Goal: Use online tool/utility: Utilize a website feature to perform a specific function

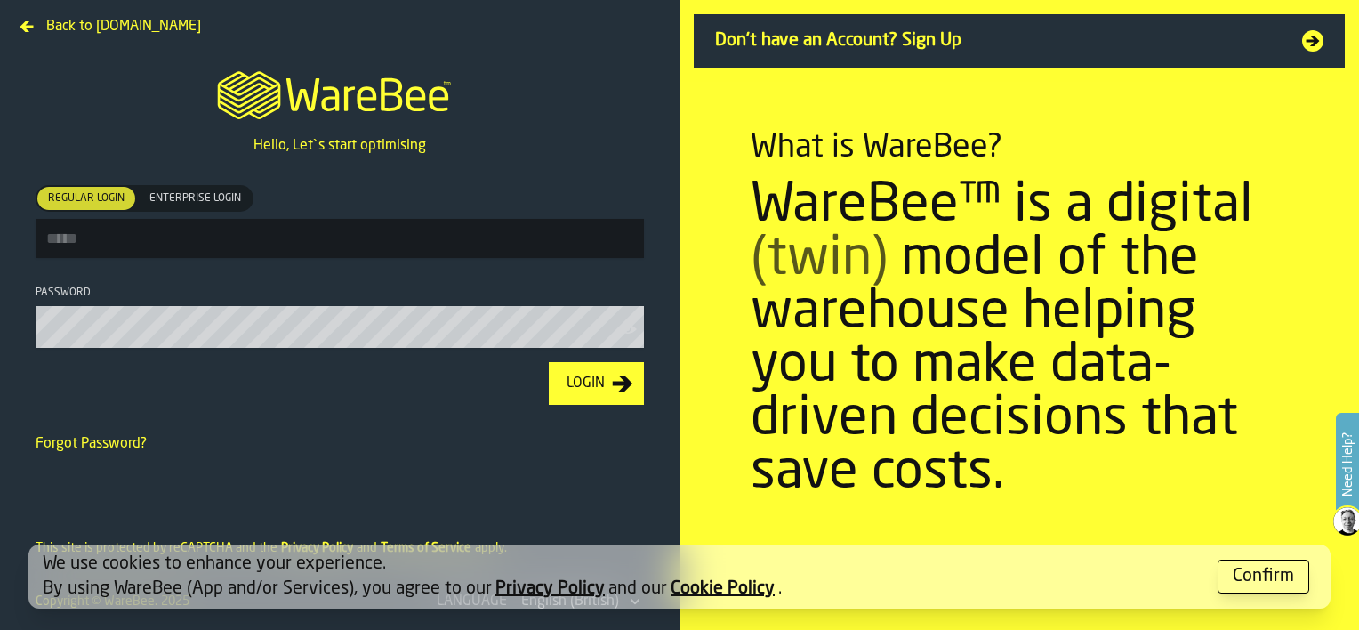
type input "**********"
click at [608, 378] on div "Login" at bounding box center [586, 383] width 52 height 21
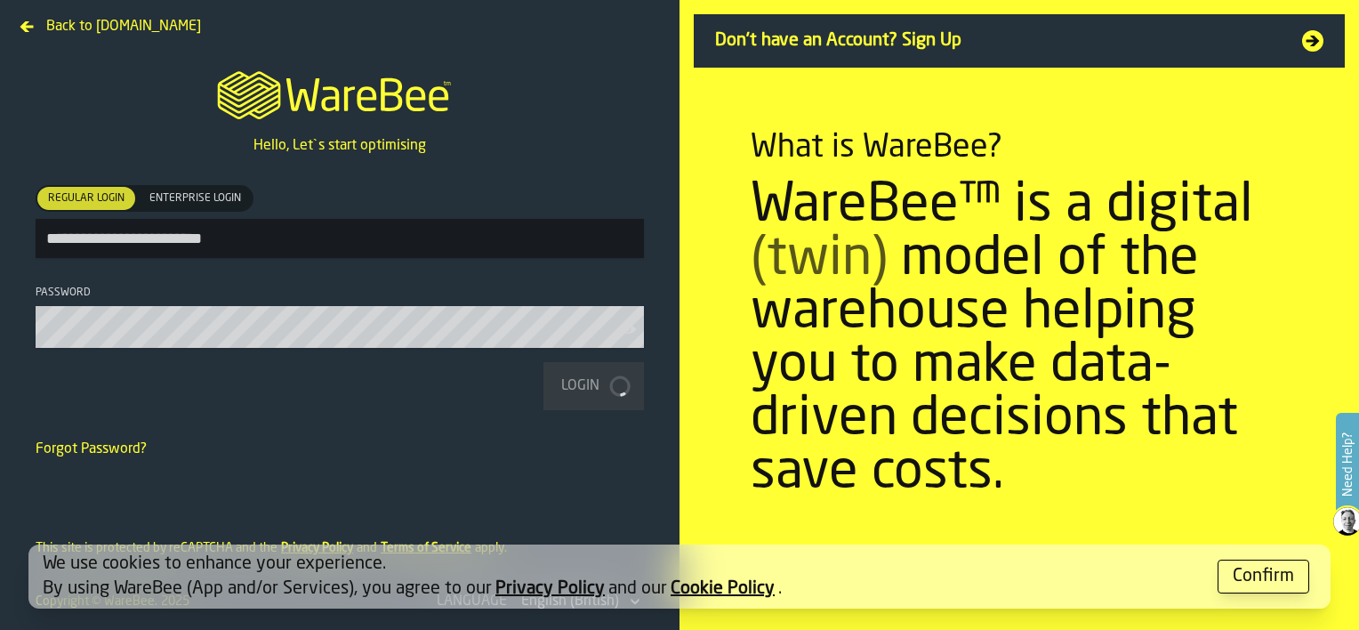
click at [1244, 574] on div "Confirm" at bounding box center [1263, 576] width 61 height 25
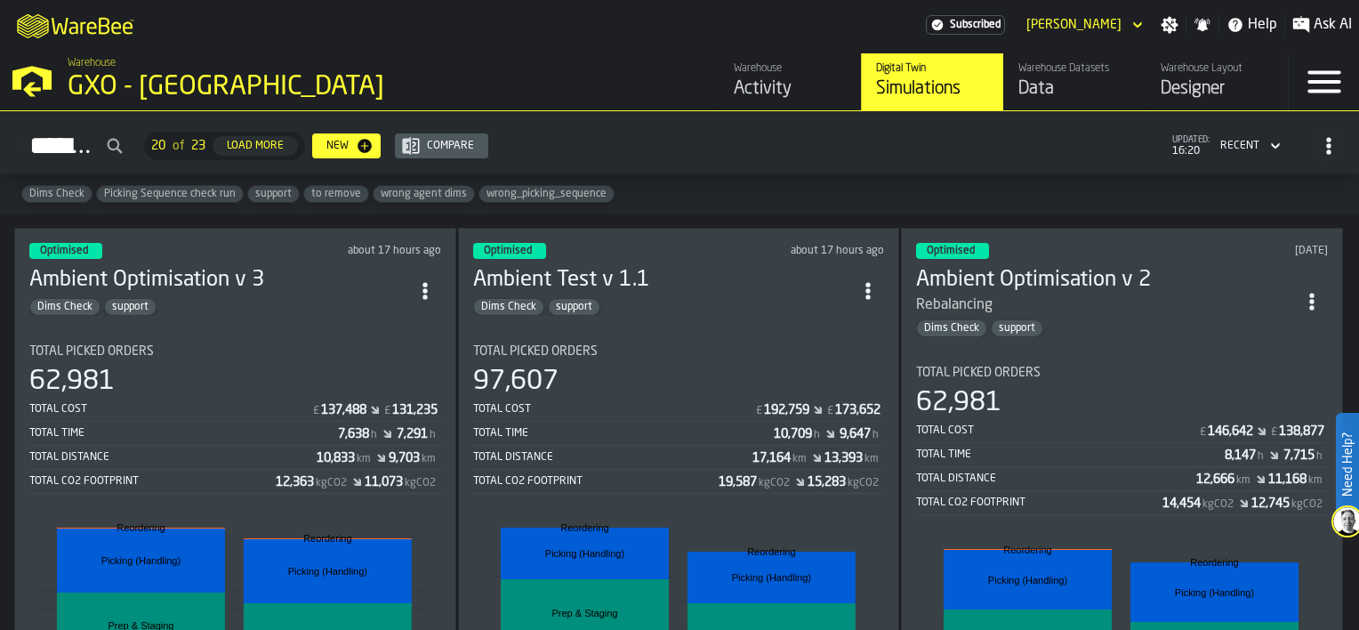
click at [253, 314] on div "Optimised about 17 hours ago Ambient Optimisation v 3 Dims Check support Total …" at bounding box center [235, 552] width 442 height 648
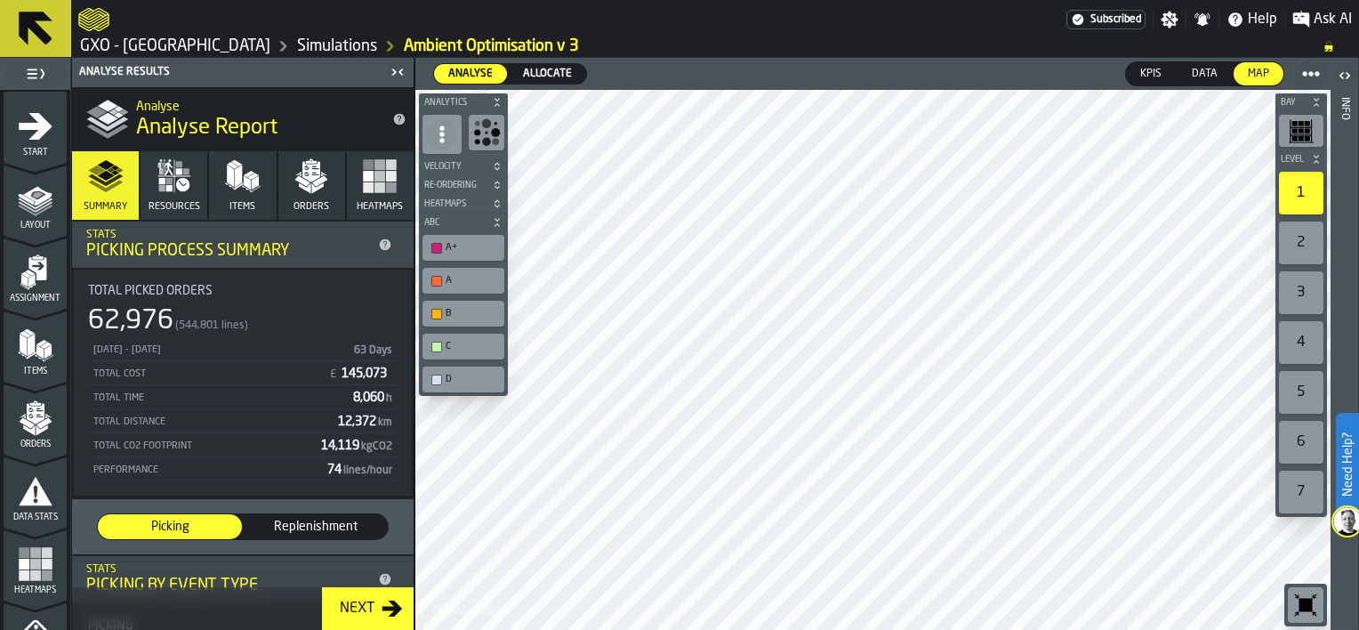
click at [384, 615] on icon "button-Next" at bounding box center [392, 608] width 21 height 21
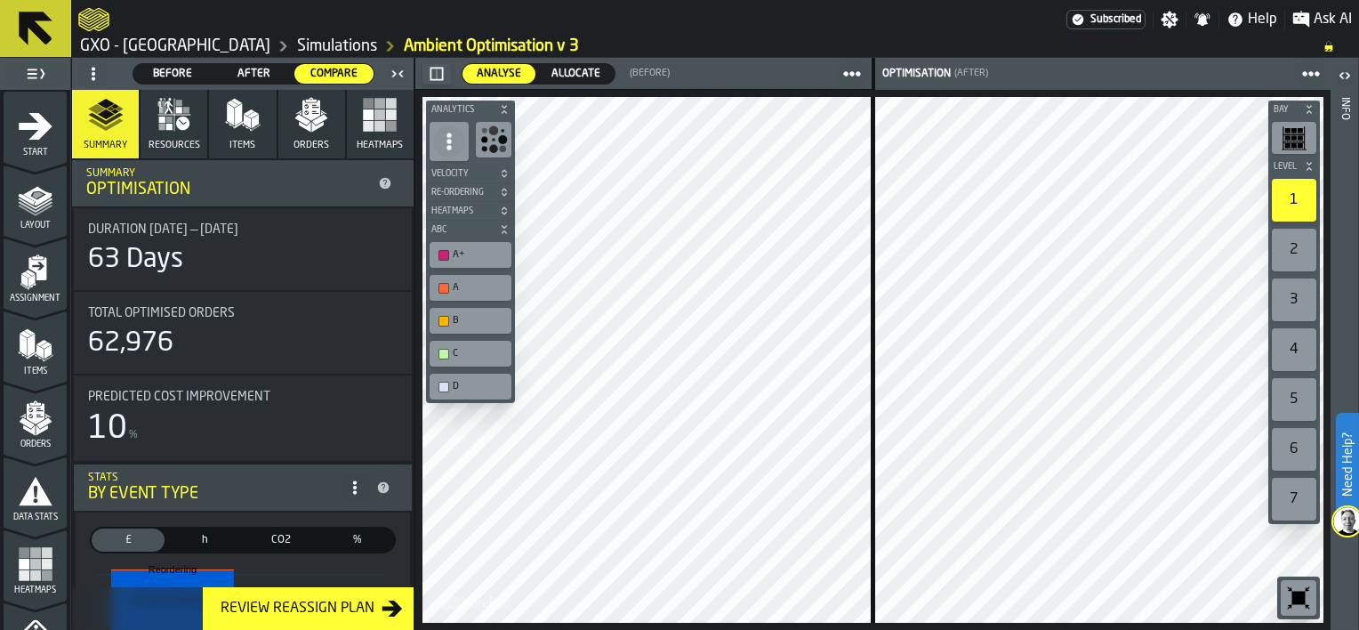
click at [332, 616] on div "Review Reassign Plan" at bounding box center [297, 608] width 168 height 21
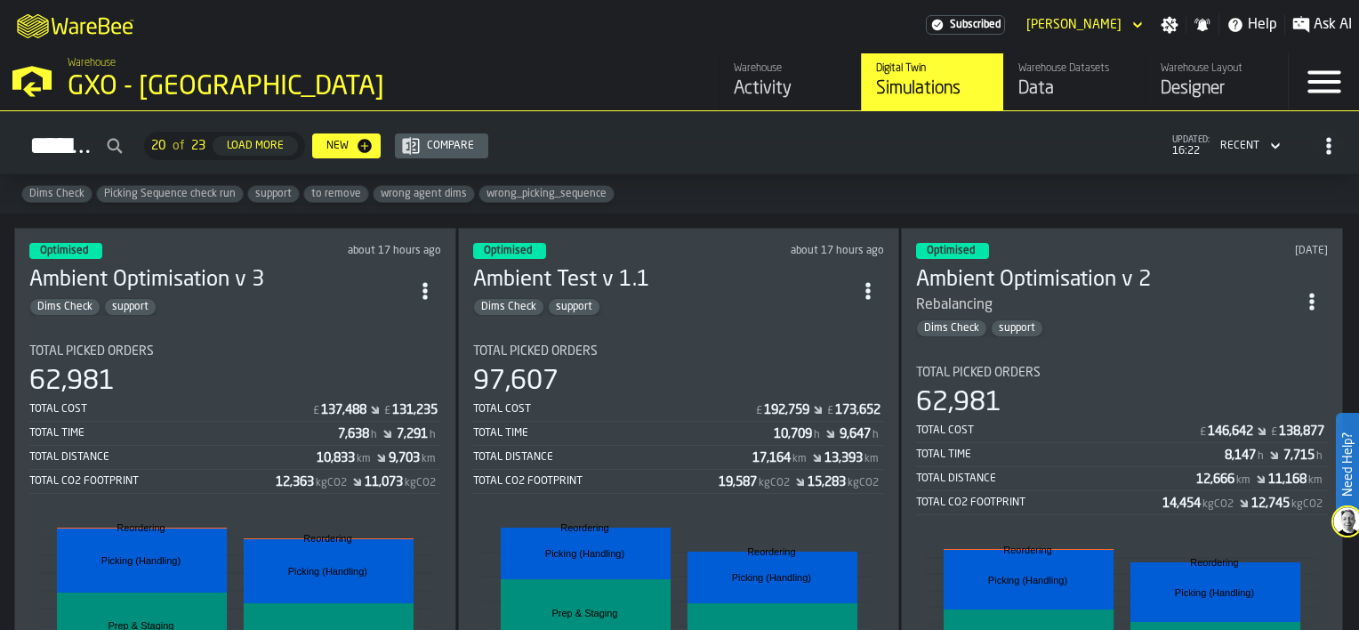
click at [306, 331] on section "Total Picked Orders 62,981 Total Cost £ 137,488 £ 131,235 Total Time 7,638 h 7,…" at bounding box center [235, 584] width 412 height 509
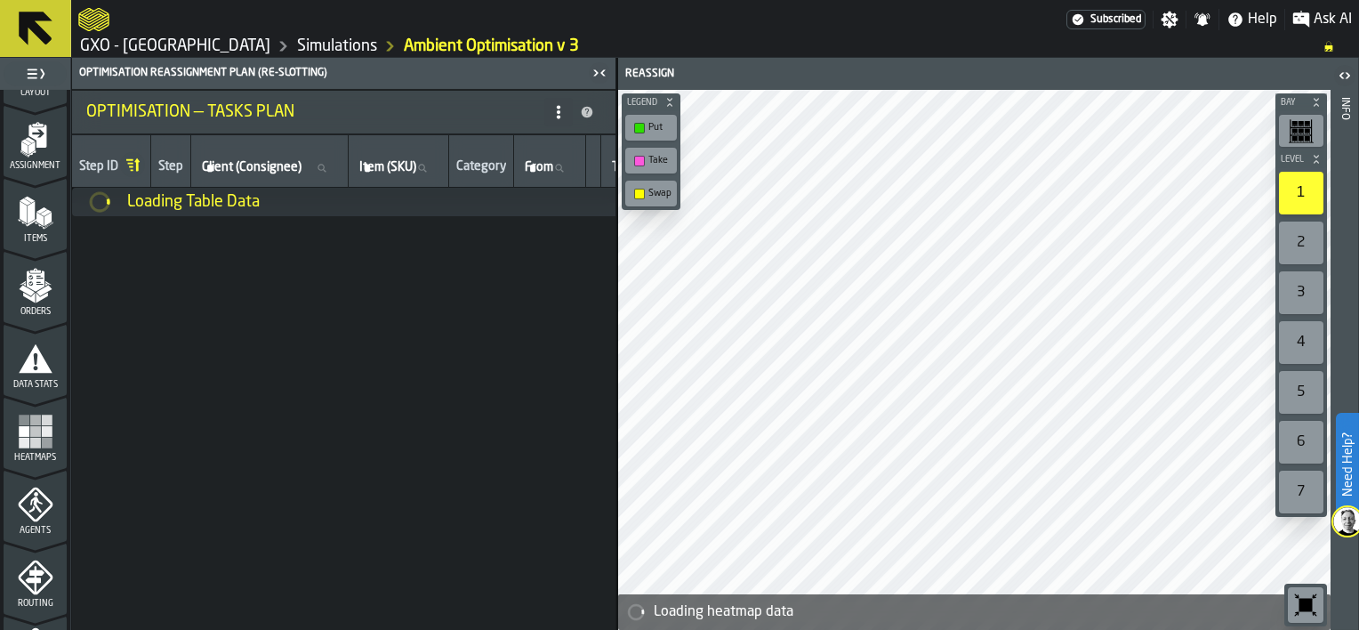
scroll to position [178, 0]
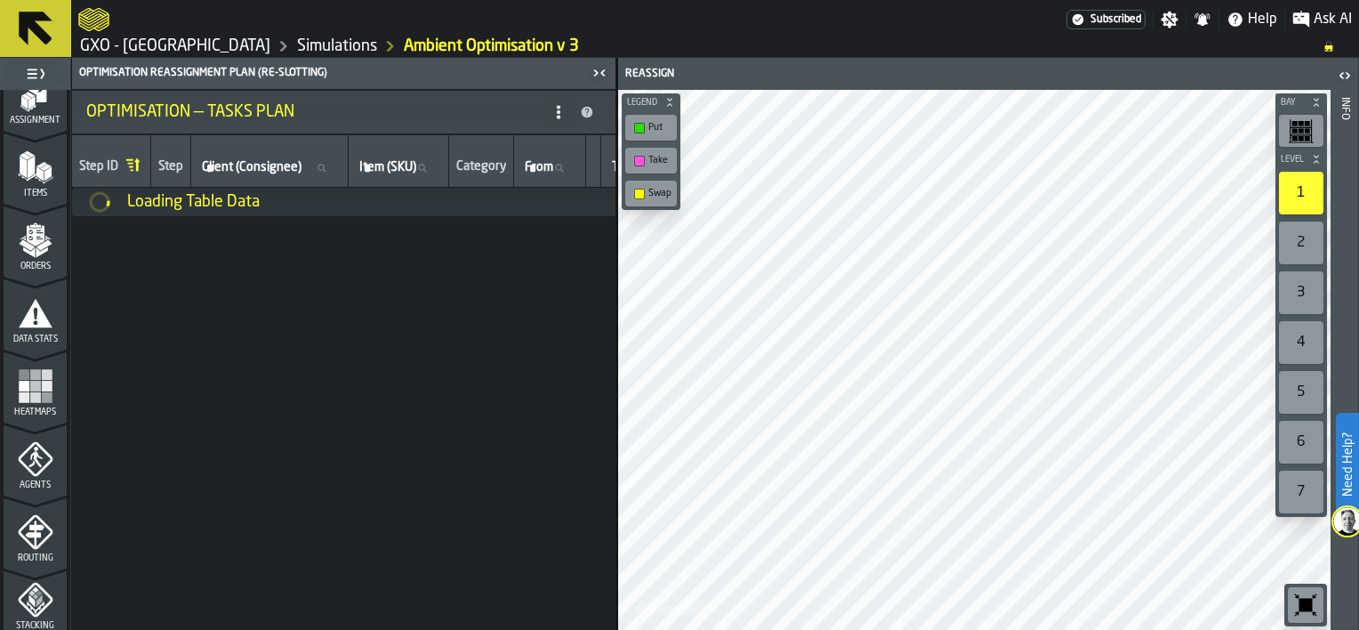
click at [30, 388] on rect "menu Heatmaps" at bounding box center [35, 386] width 11 height 11
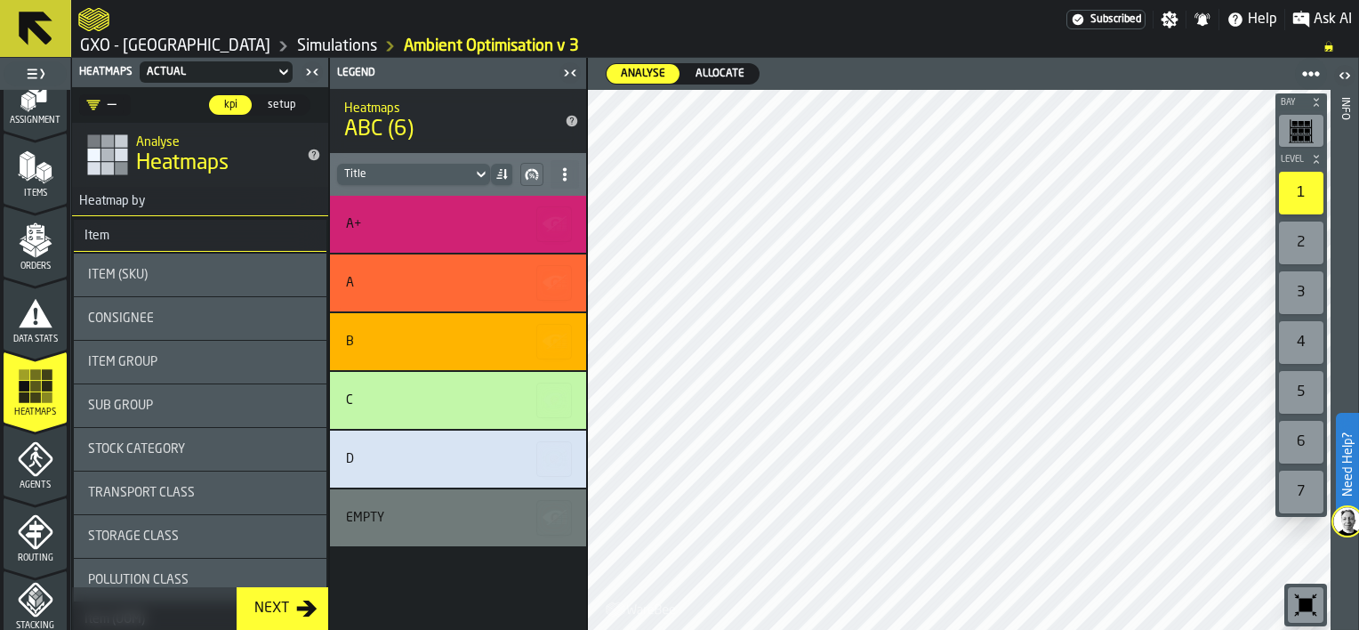
click at [279, 68] on icon at bounding box center [284, 71] width 18 height 21
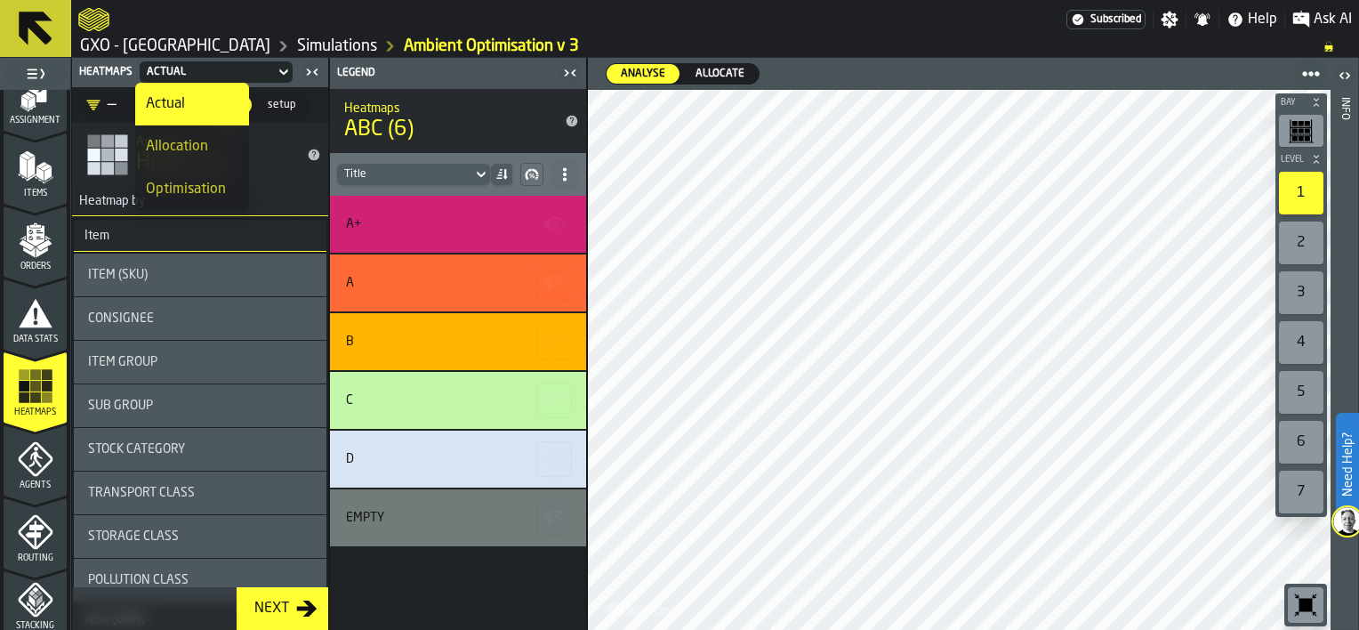
click at [215, 185] on div "Optimisation" at bounding box center [192, 189] width 93 height 21
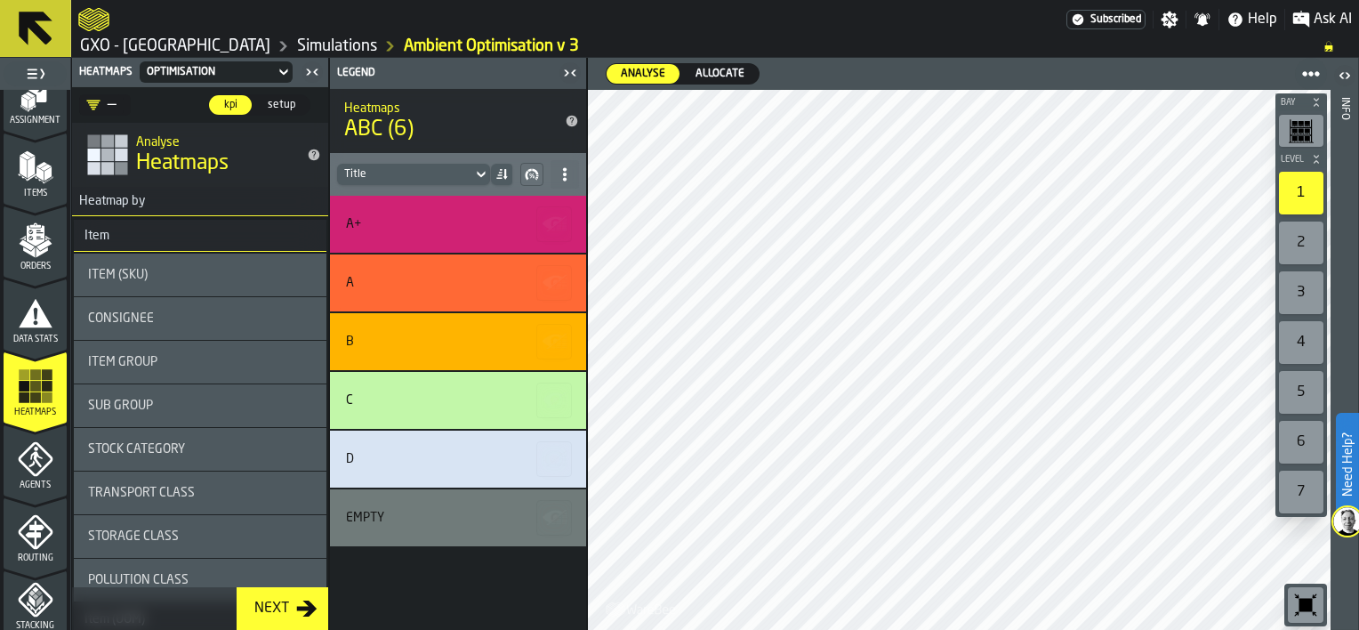
click at [350, 43] on link "Simulations" at bounding box center [337, 46] width 80 height 20
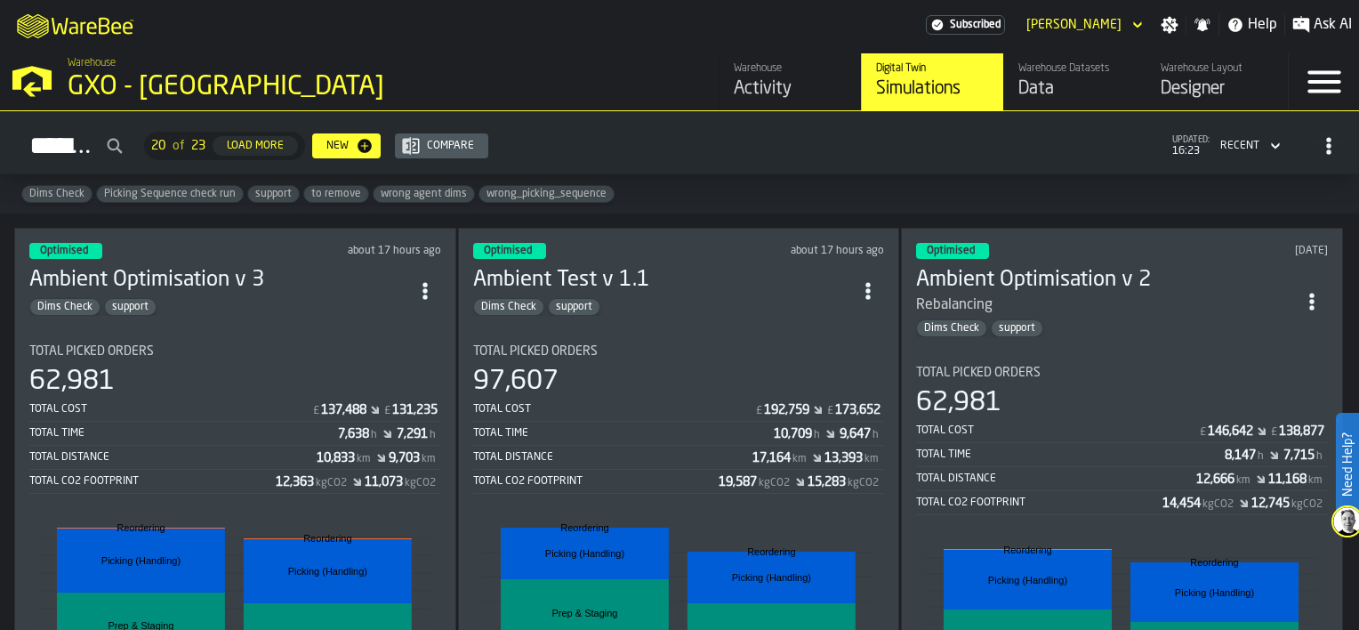
click at [345, 332] on section "Total Picked Orders 62,981 Total Cost £ 137,488 £ 131,235 Total Time 7,638 h 7,…" at bounding box center [235, 584] width 412 height 509
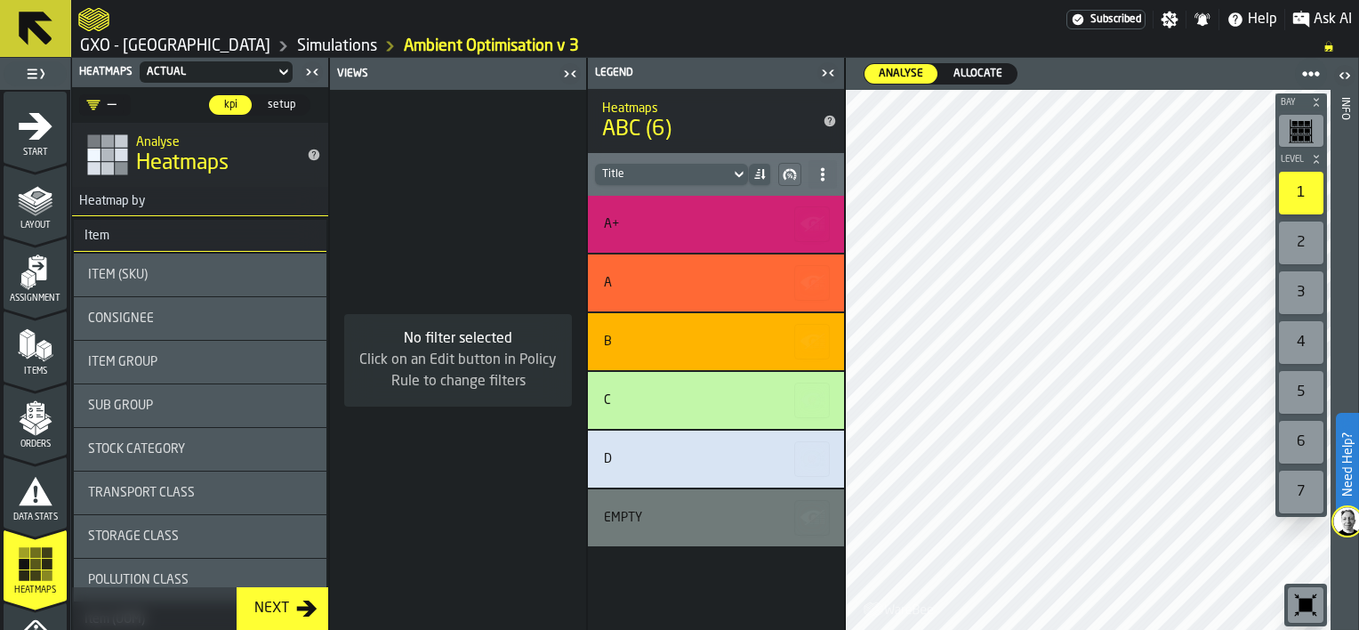
click at [826, 72] on icon "button-toggle-Close me" at bounding box center [824, 72] width 4 height 6
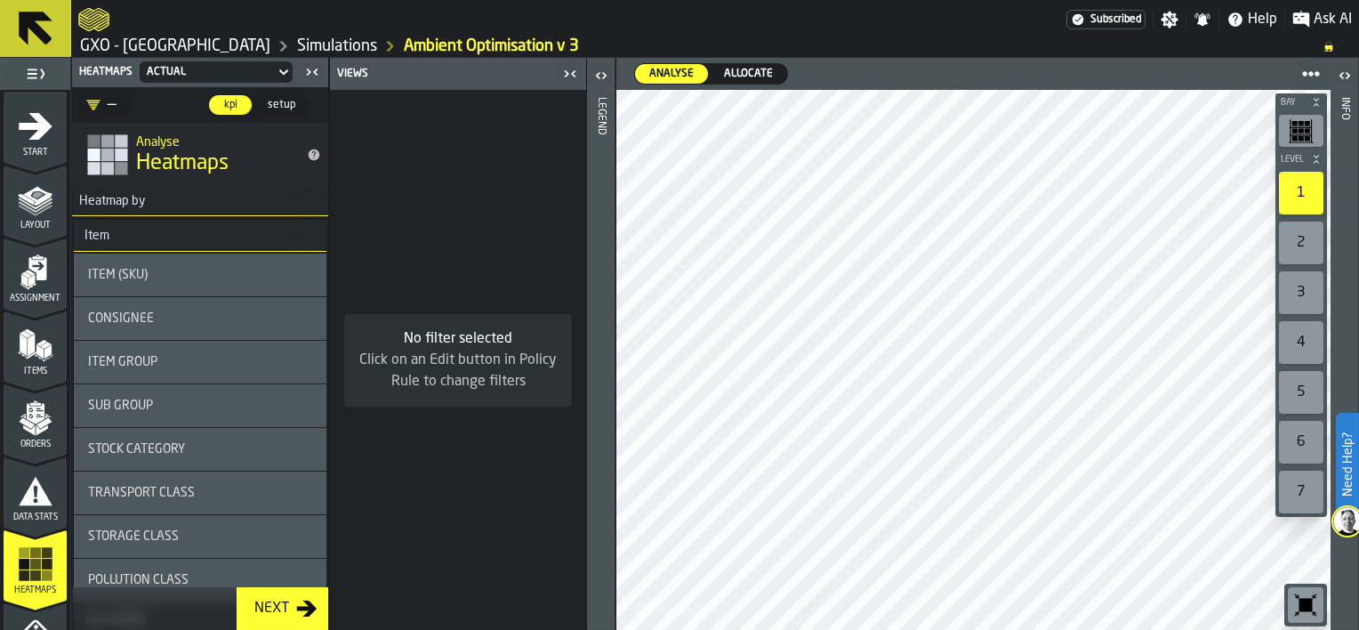
click at [573, 75] on icon "button-toggle-Close me" at bounding box center [573, 73] width 4 height 6
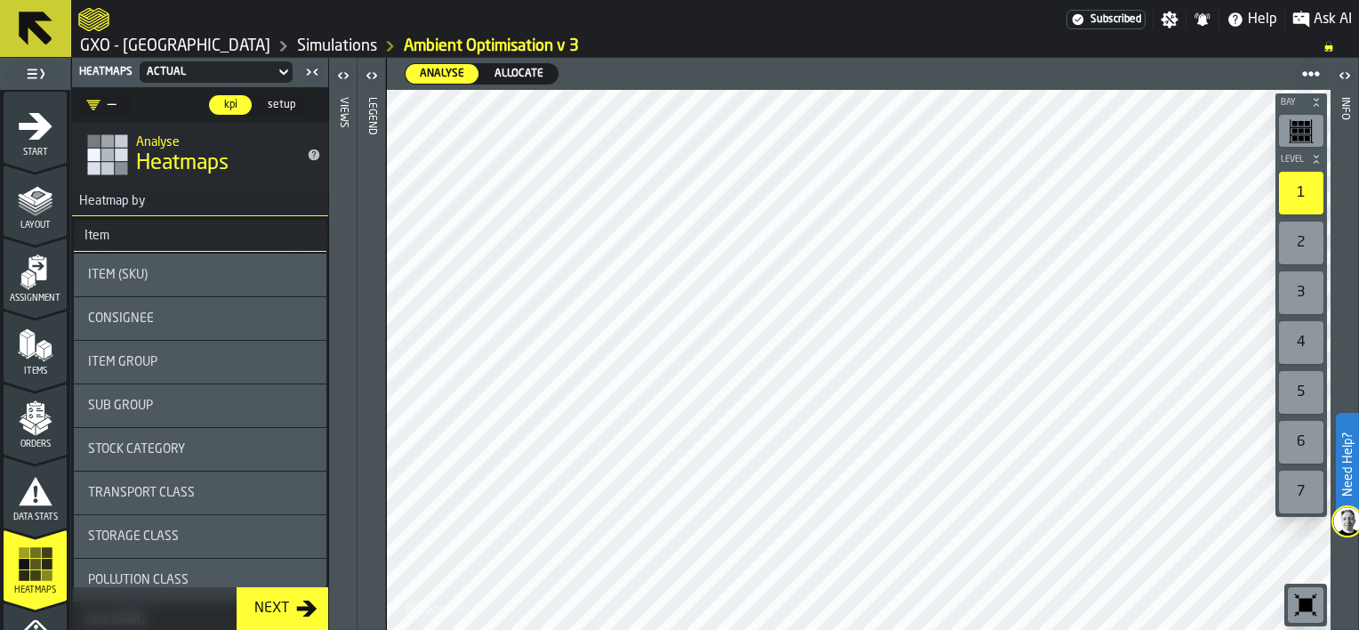
click at [309, 71] on icon "button-toggle-Close me" at bounding box center [312, 71] width 21 height 21
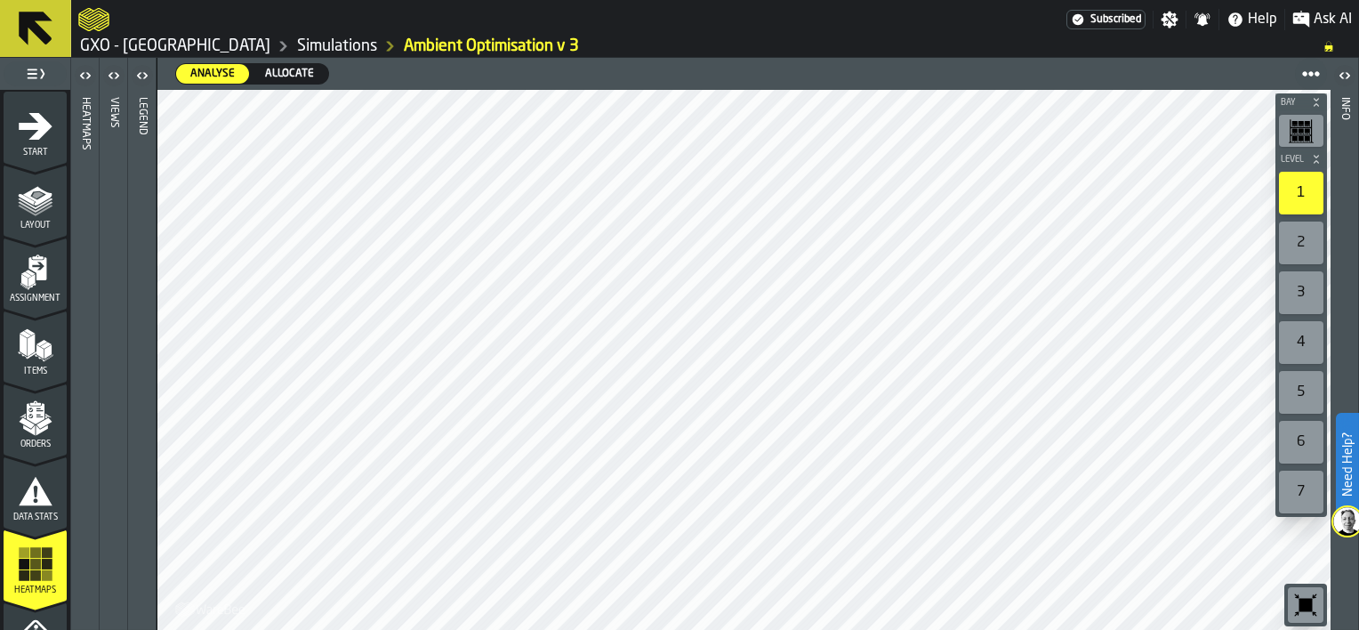
click at [50, 137] on div "Start" at bounding box center [35, 133] width 63 height 49
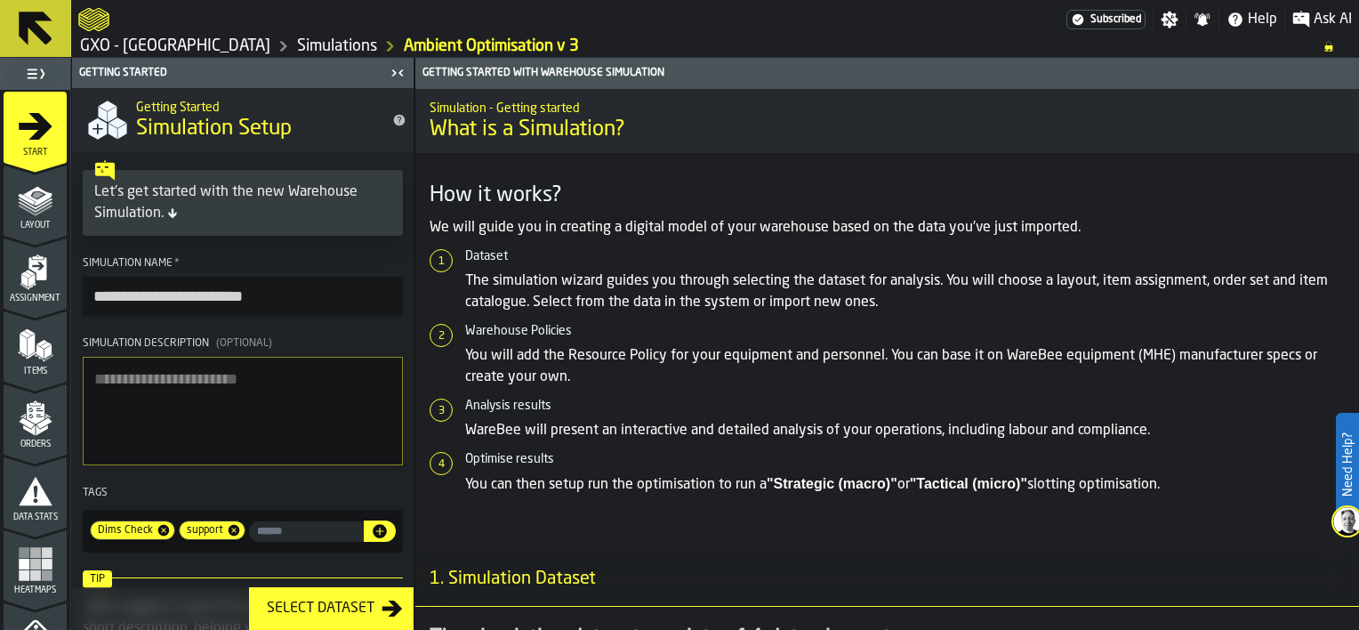
click at [49, 191] on icon "menu Layout" at bounding box center [36, 199] width 36 height 36
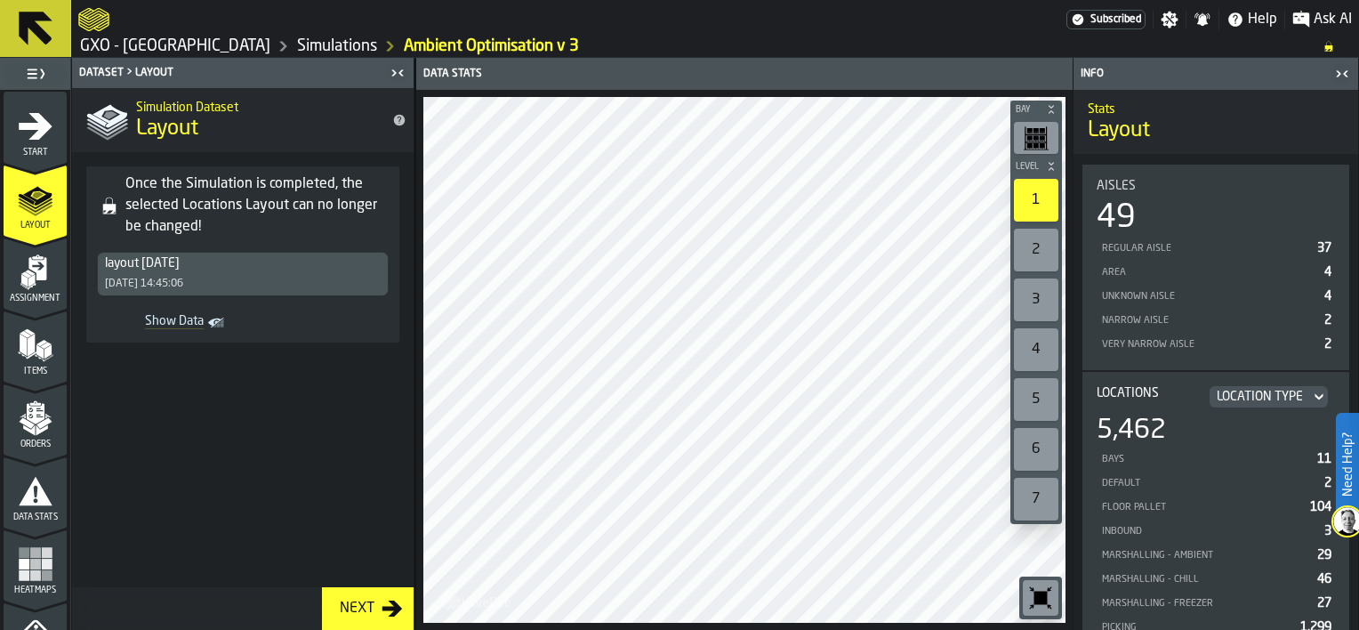
click at [35, 287] on icon "menu Assignment" at bounding box center [36, 272] width 36 height 36
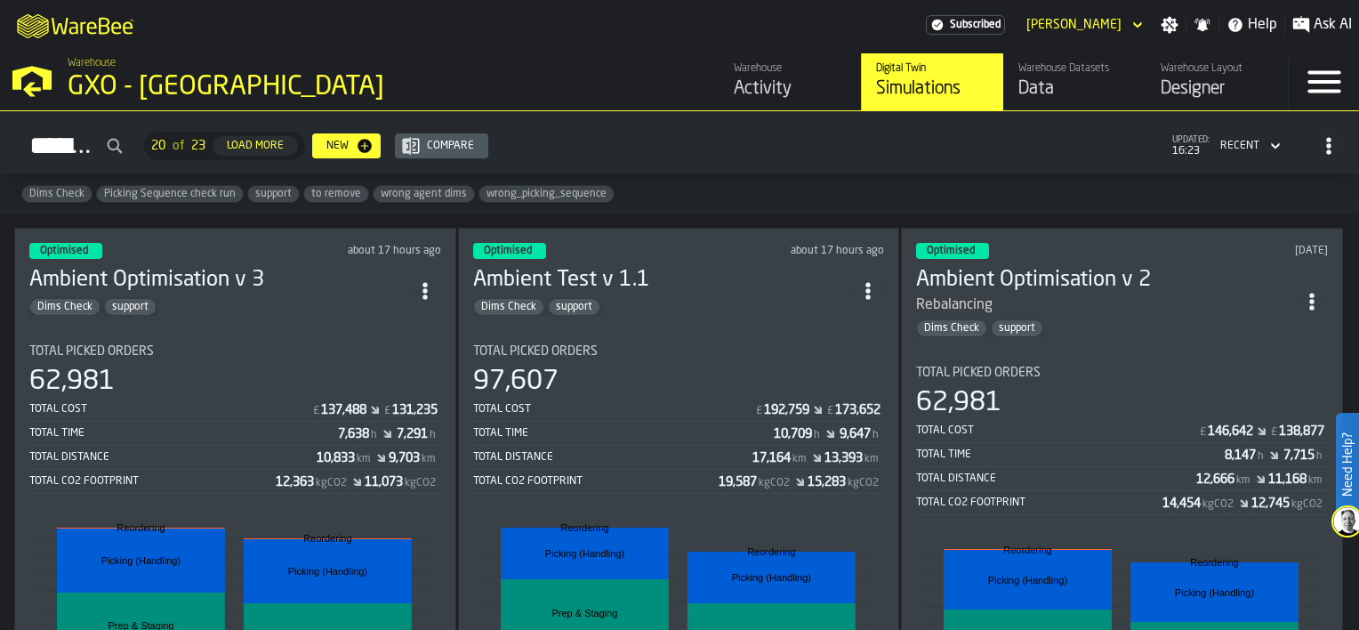
click at [260, 334] on section "Total Picked Orders 62,981 Total Cost £ 137,488 £ 131,235 Total Time 7,638 h 7,…" at bounding box center [235, 584] width 412 height 509
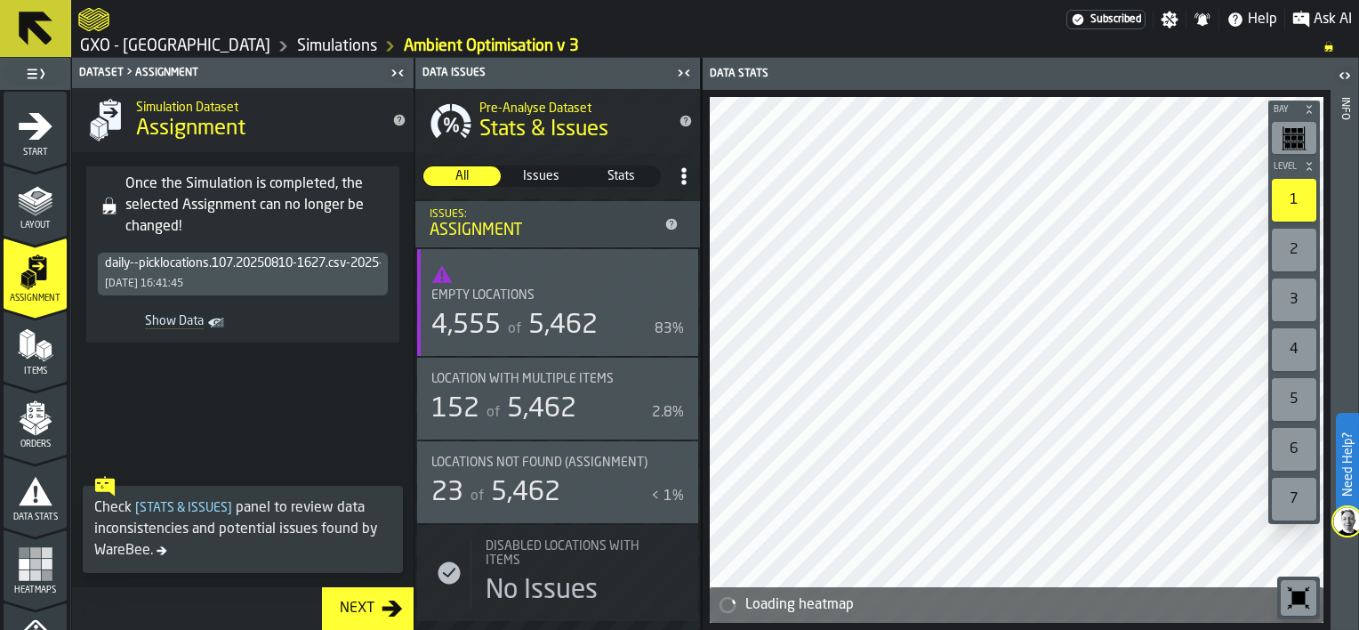
click at [686, 76] on icon "button-toggle-Close me" at bounding box center [683, 72] width 21 height 21
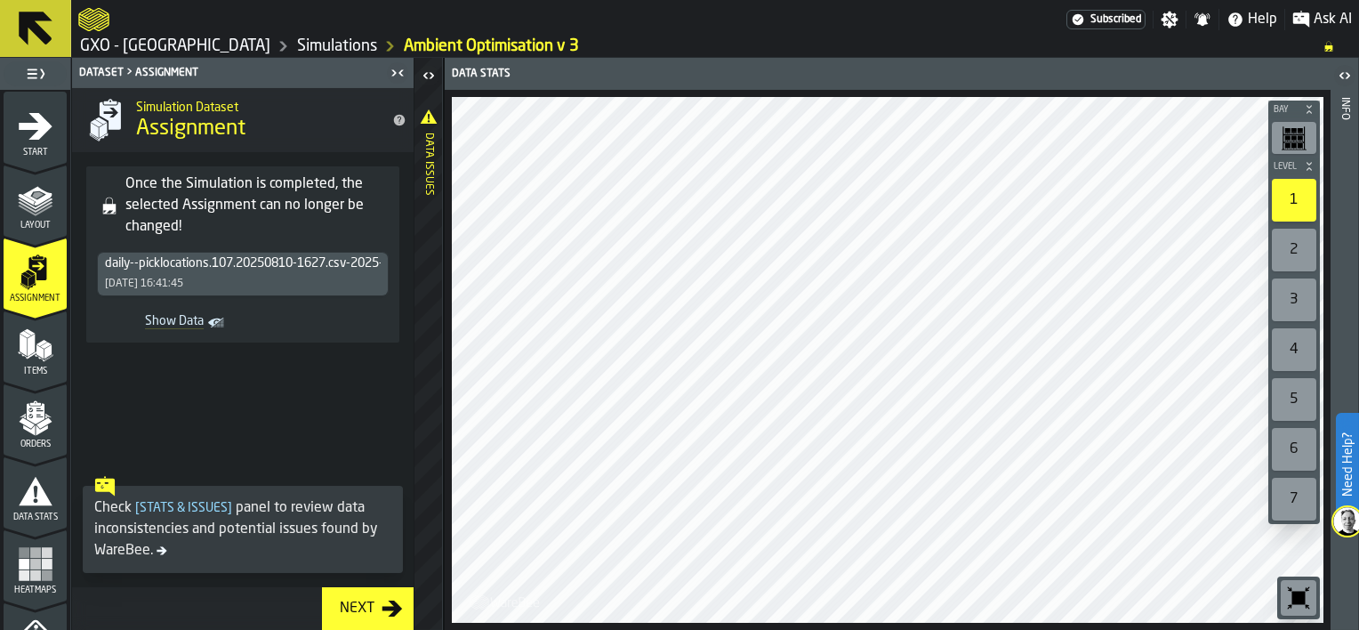
click at [400, 67] on icon "button-toggle-Close me" at bounding box center [397, 72] width 21 height 21
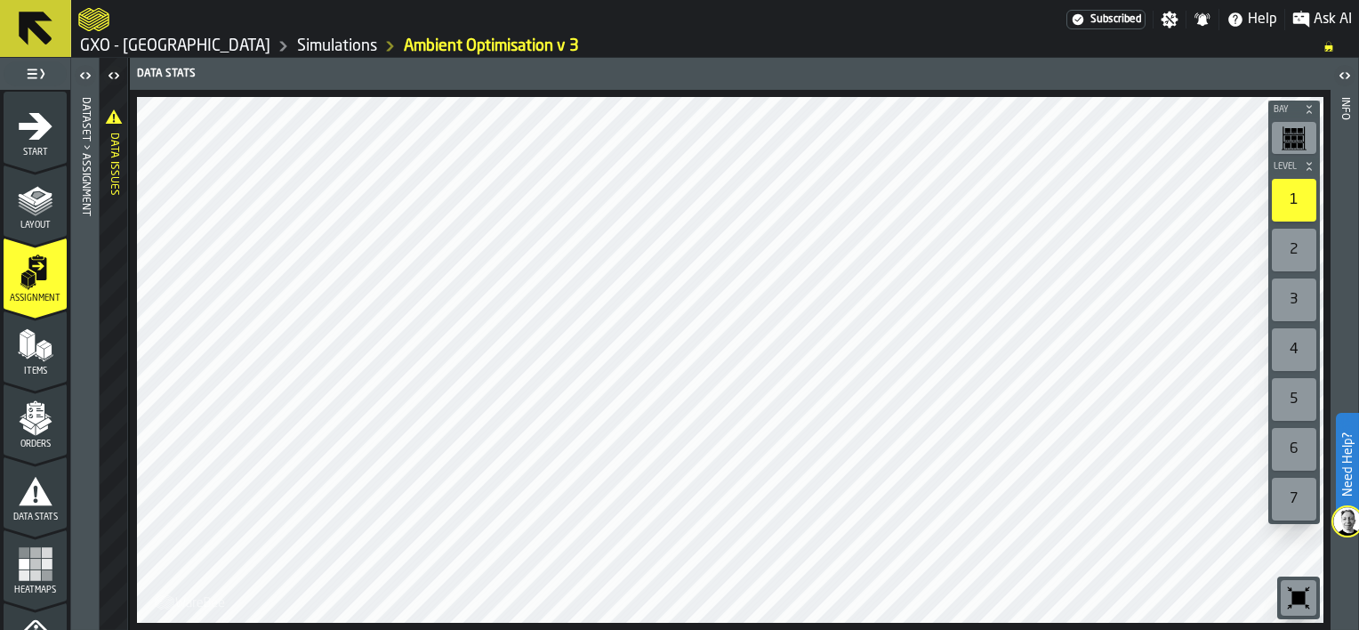
click at [42, 358] on icon "menu Items" at bounding box center [36, 345] width 36 height 36
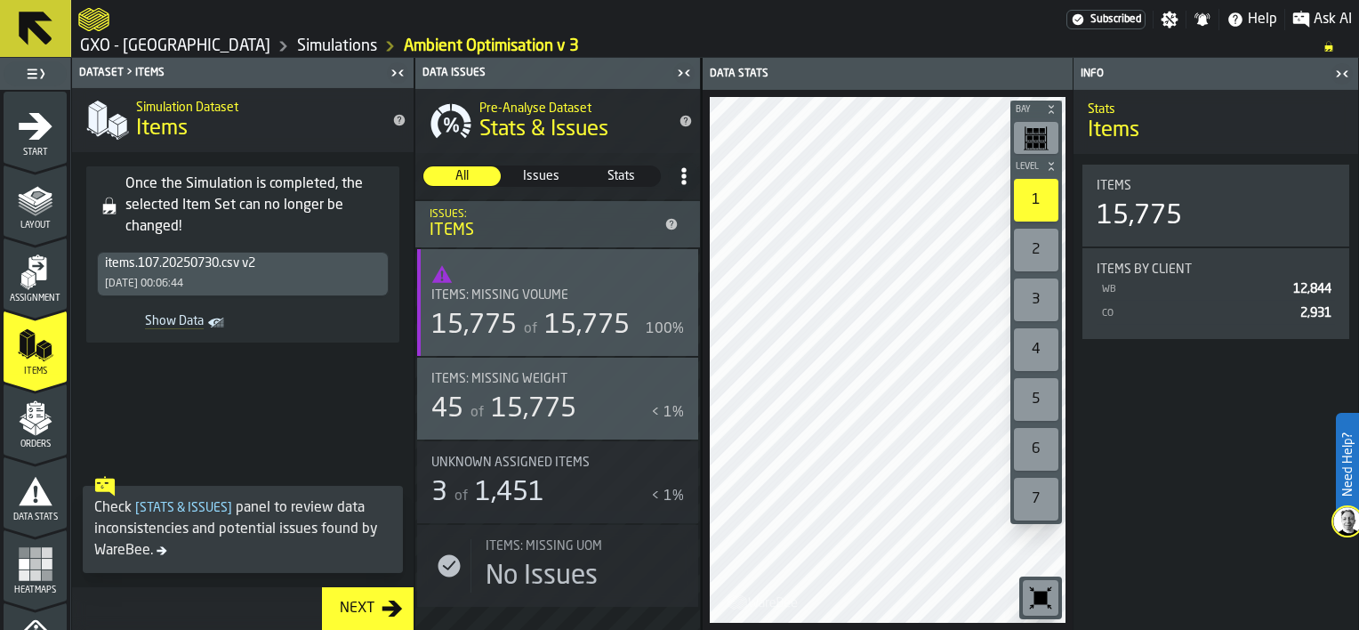
click at [382, 612] on icon "button-Next" at bounding box center [392, 608] width 21 height 21
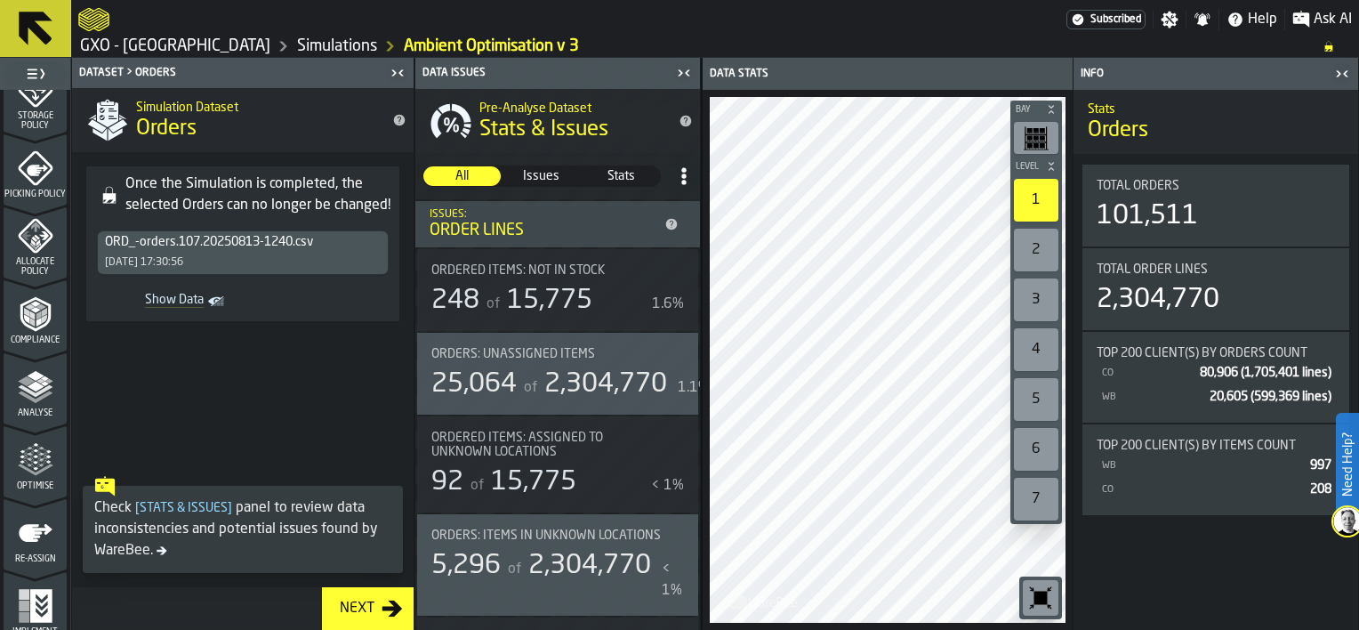
scroll to position [772, 0]
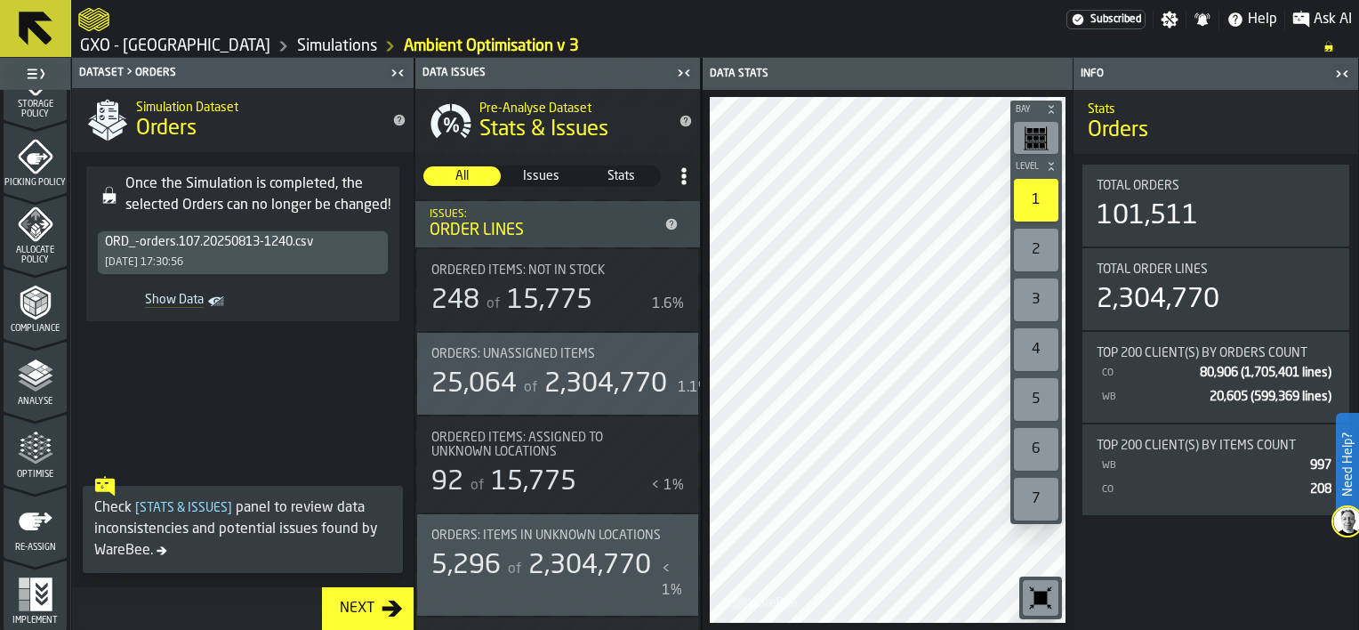
click at [30, 470] on span "Optimise" at bounding box center [35, 475] width 63 height 10
